Goal: Task Accomplishment & Management: Manage account settings

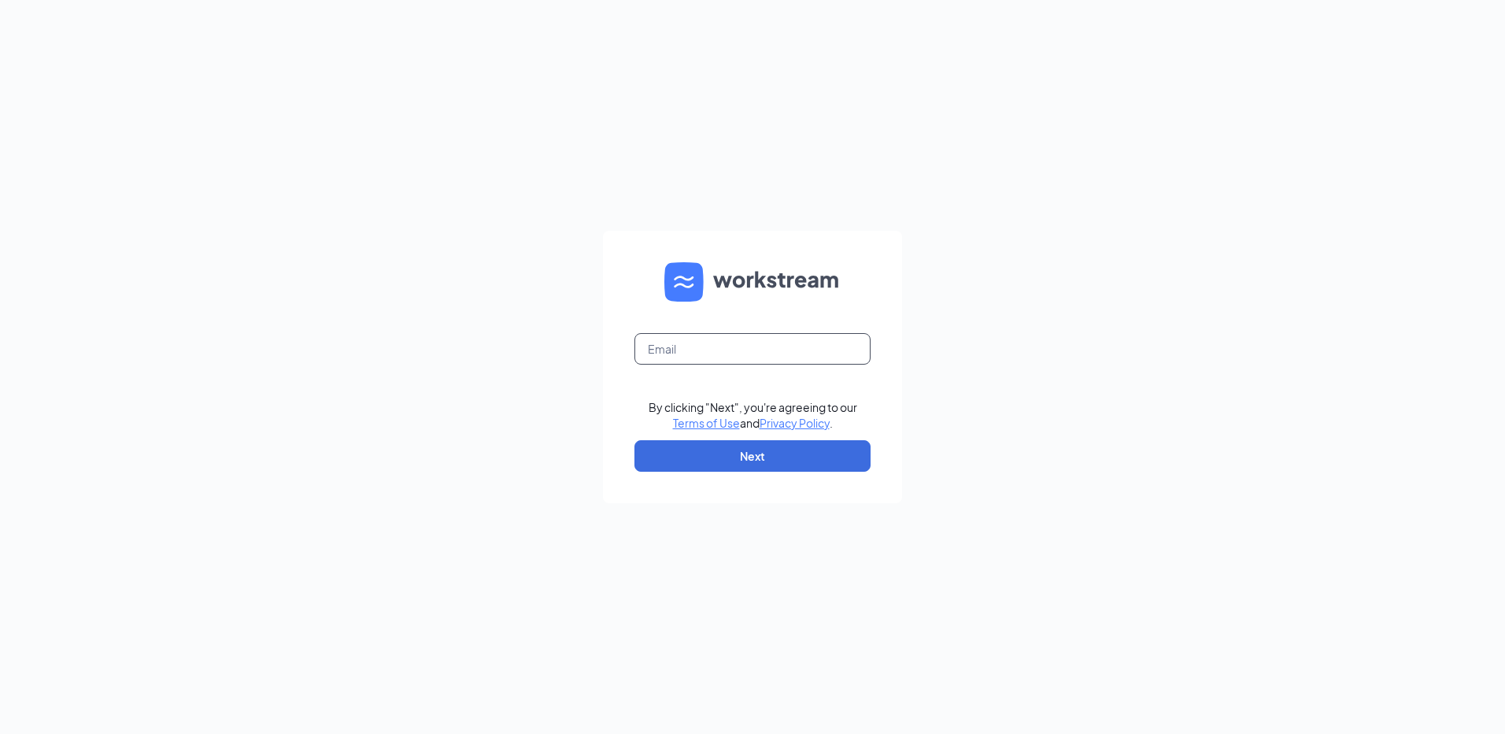
click at [782, 344] on input "text" at bounding box center [752, 348] width 236 height 31
type input "[EMAIL_ADDRESS][DOMAIN_NAME]"
click at [762, 457] on button "Next" at bounding box center [752, 455] width 236 height 31
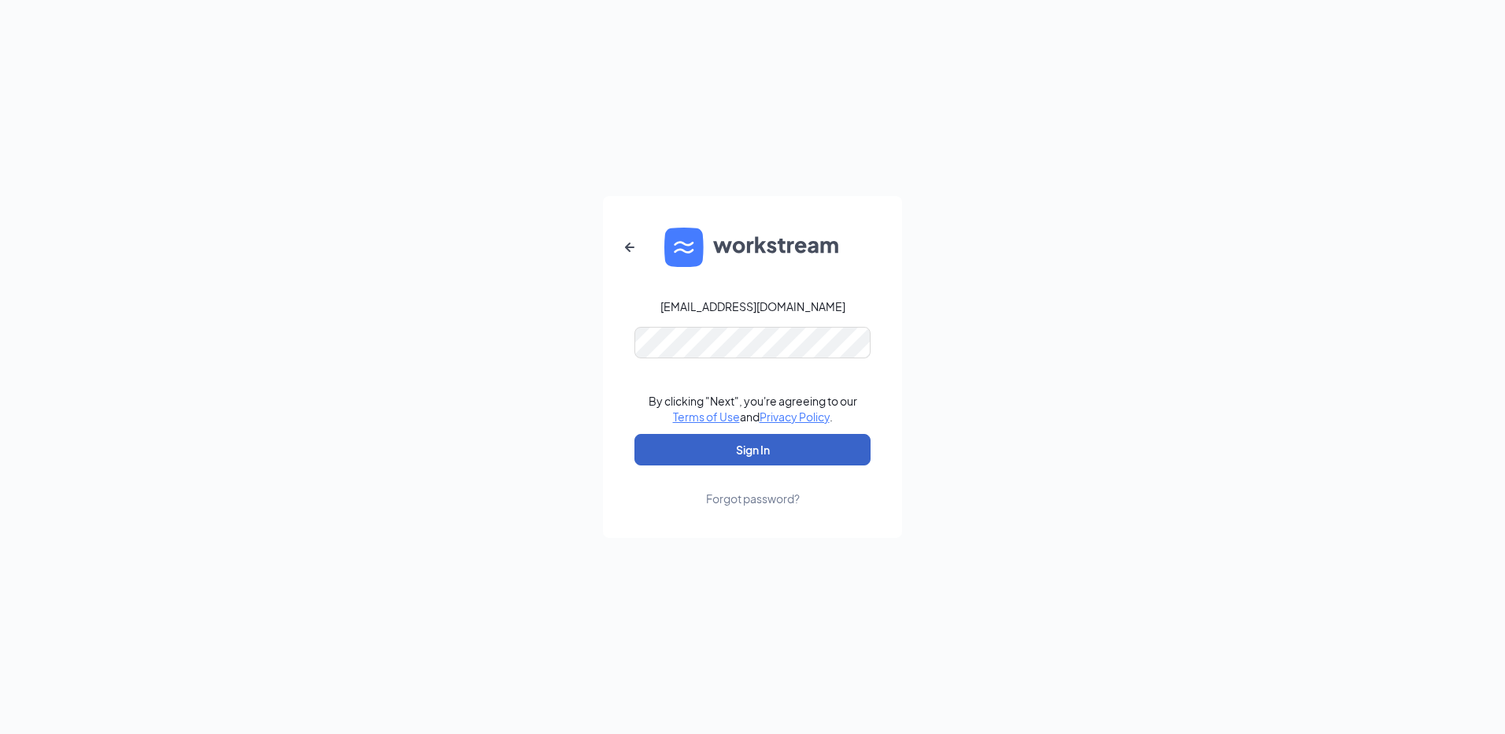
click at [760, 441] on button "Sign In" at bounding box center [752, 449] width 236 height 31
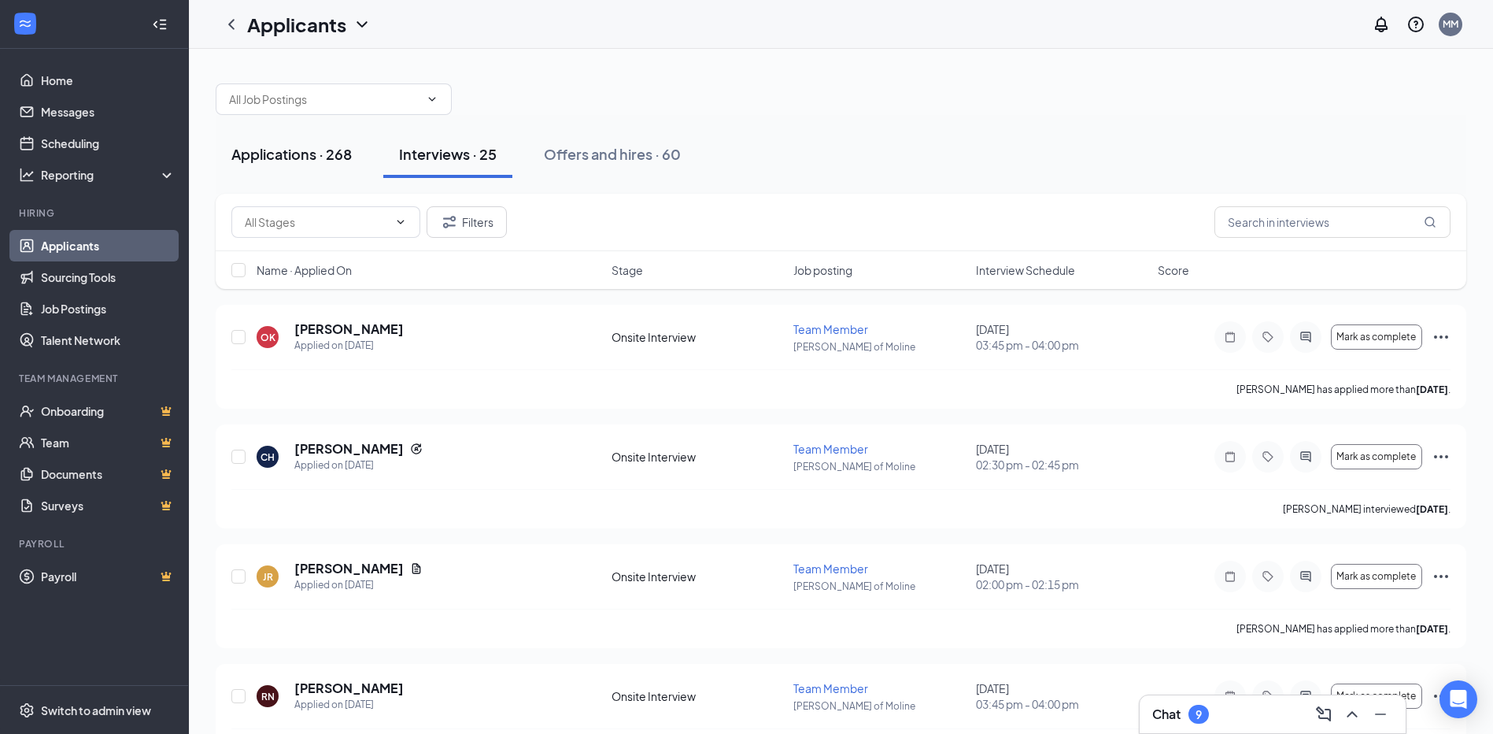
click at [312, 163] on div "Applications · 268" at bounding box center [291, 154] width 120 height 20
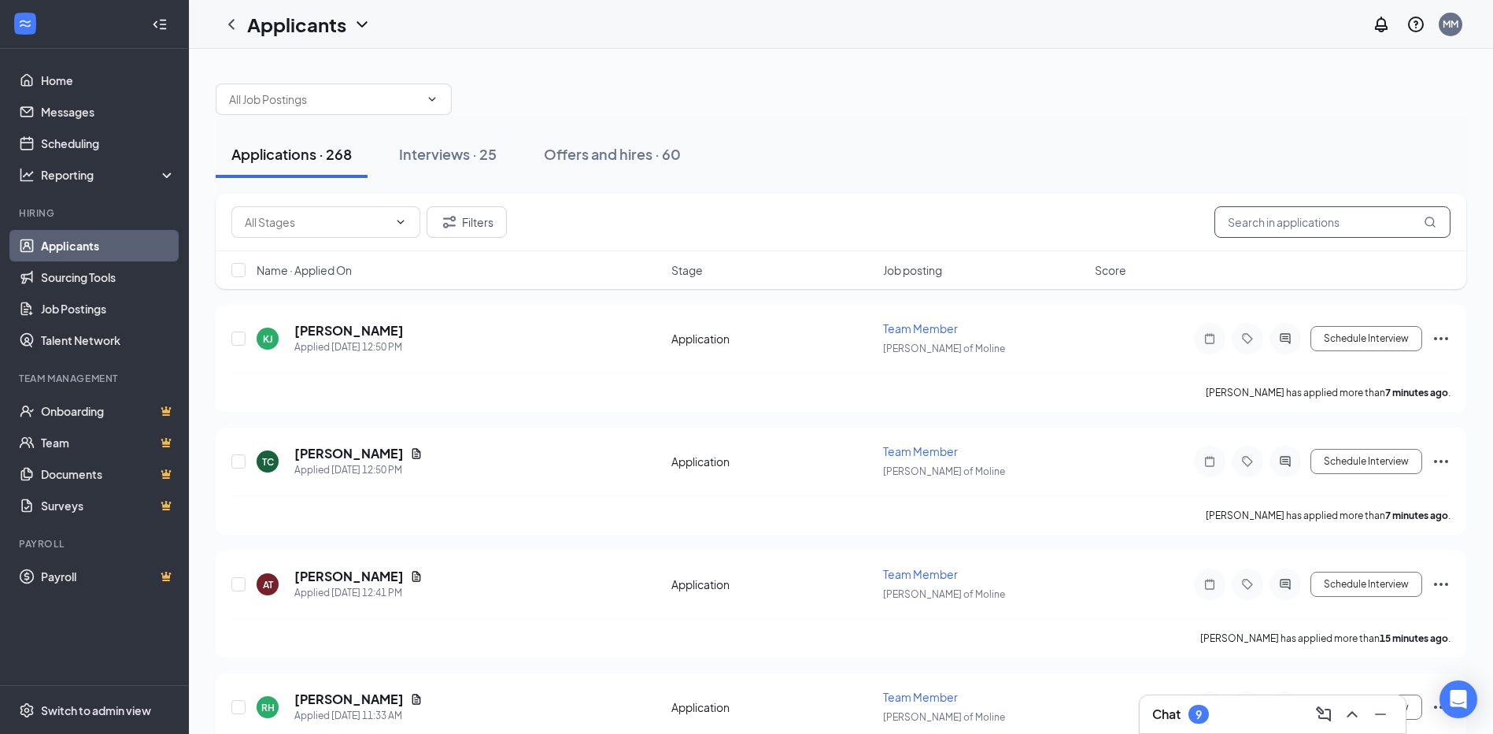
click at [1348, 213] on input "text" at bounding box center [1333, 221] width 236 height 31
type input ","
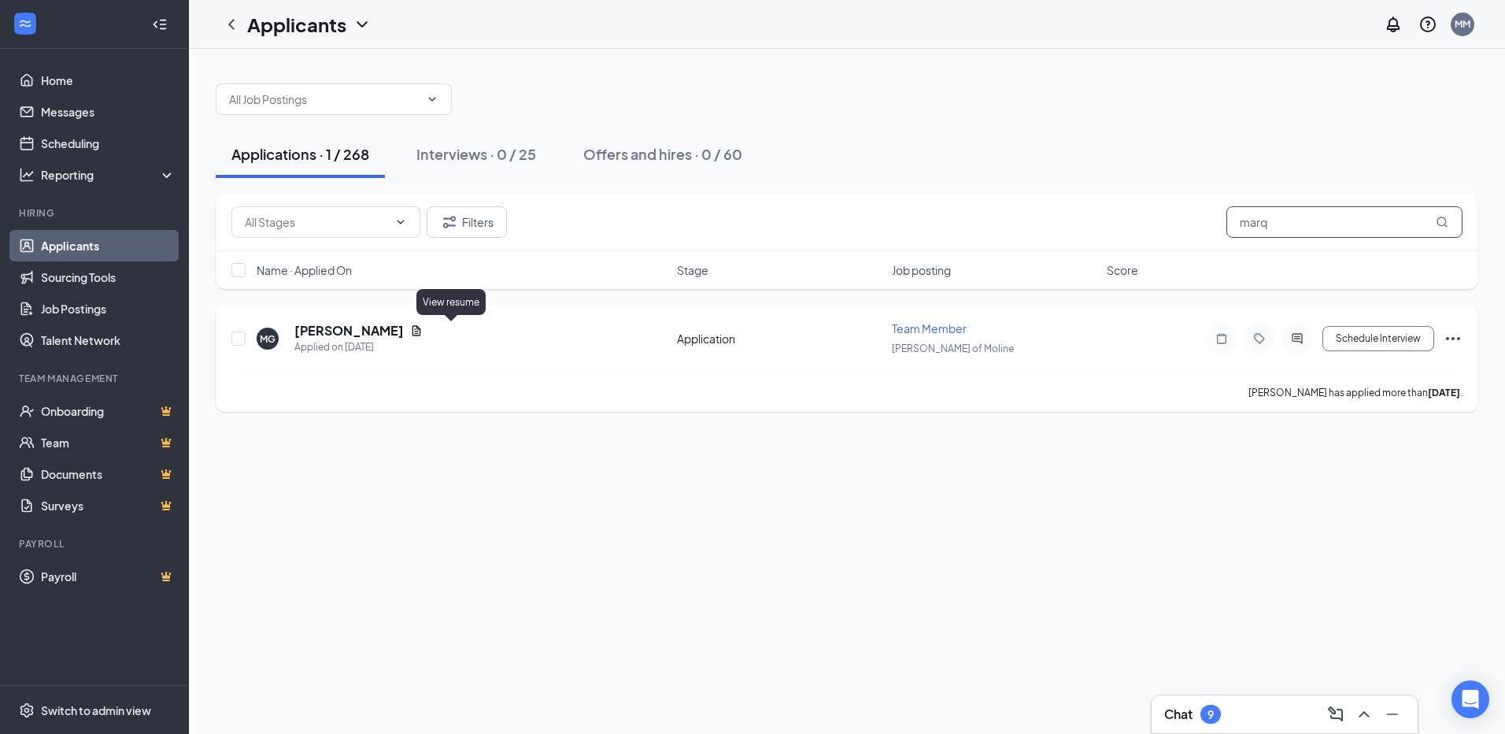
type input "marq"
click at [423, 330] on icon "Document" at bounding box center [416, 330] width 13 height 13
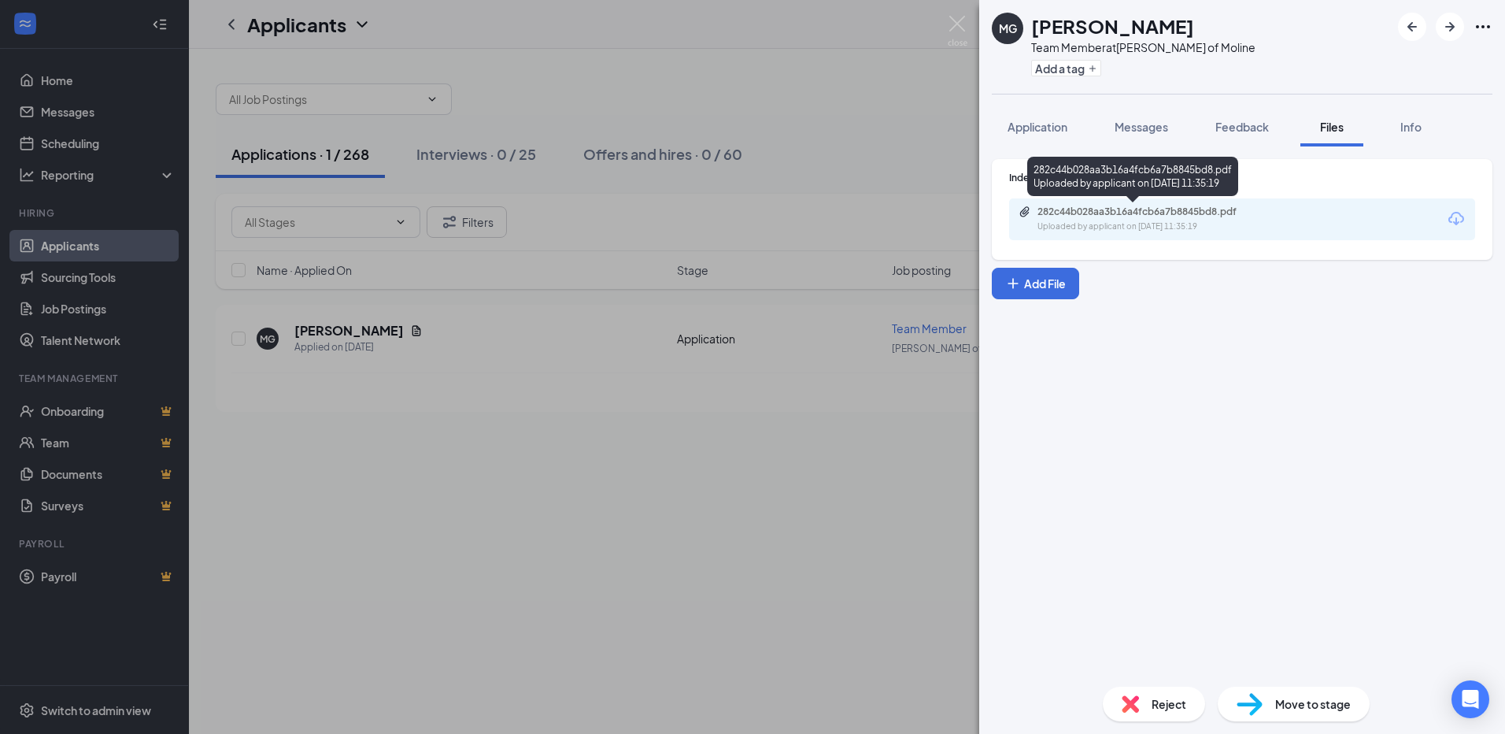
click at [1110, 224] on div "Uploaded by applicant on [DATE] 11:35:19" at bounding box center [1156, 226] width 236 height 13
click at [1064, 129] on span "Application" at bounding box center [1038, 127] width 60 height 14
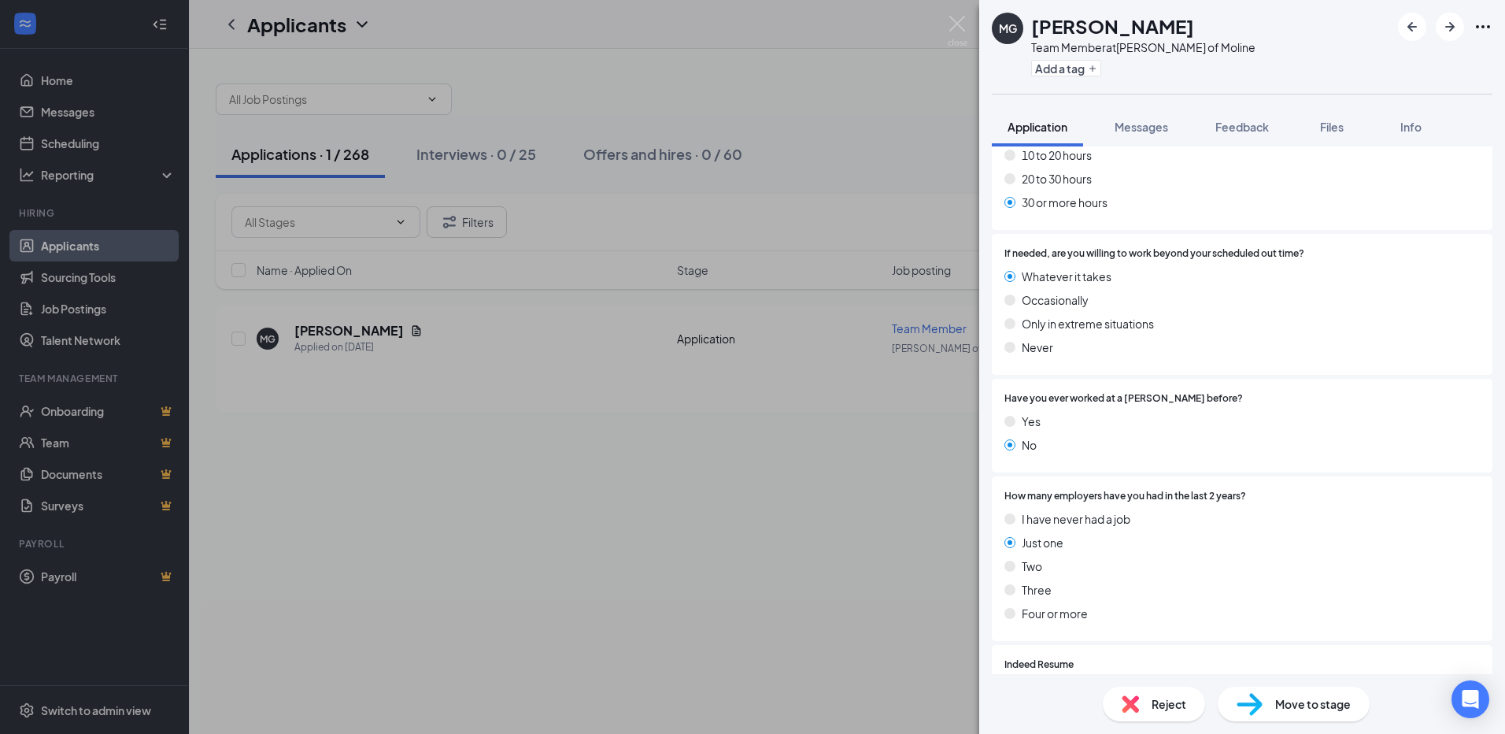
scroll to position [787, 0]
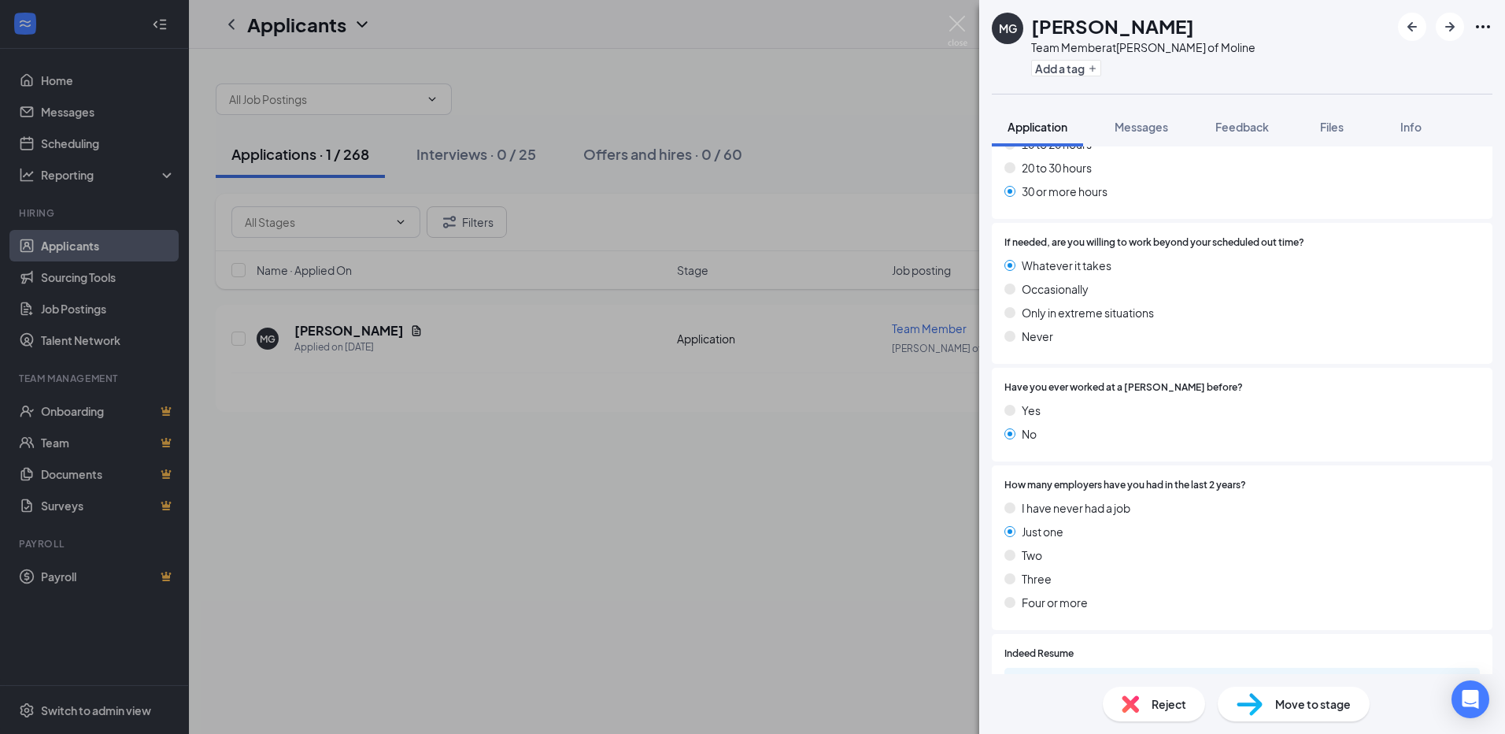
click at [1288, 708] on span "Move to stage" at bounding box center [1313, 703] width 76 height 17
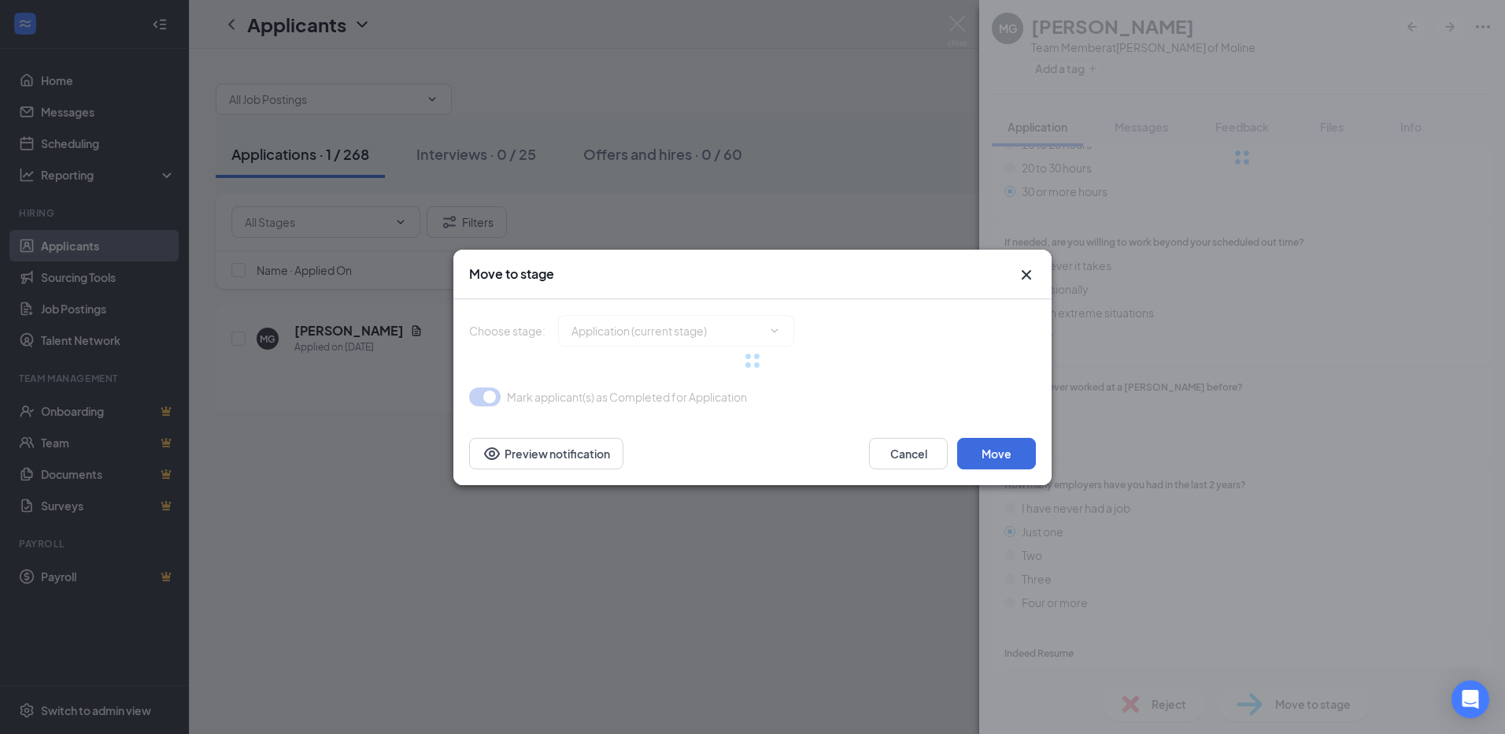
type input "Onsite Interview (next stage)"
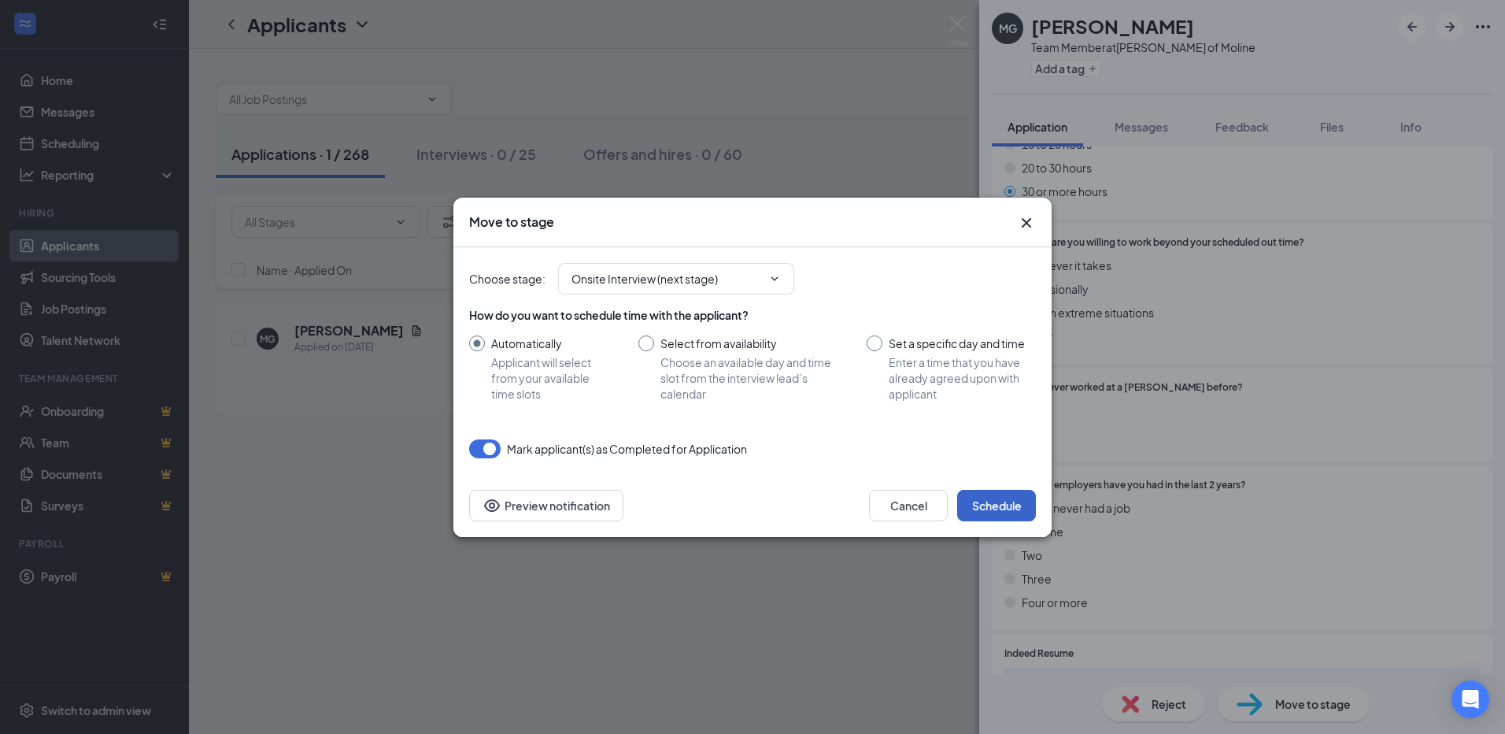
click at [982, 498] on button "Schedule" at bounding box center [996, 505] width 79 height 31
